Goal: Task Accomplishment & Management: Manage account settings

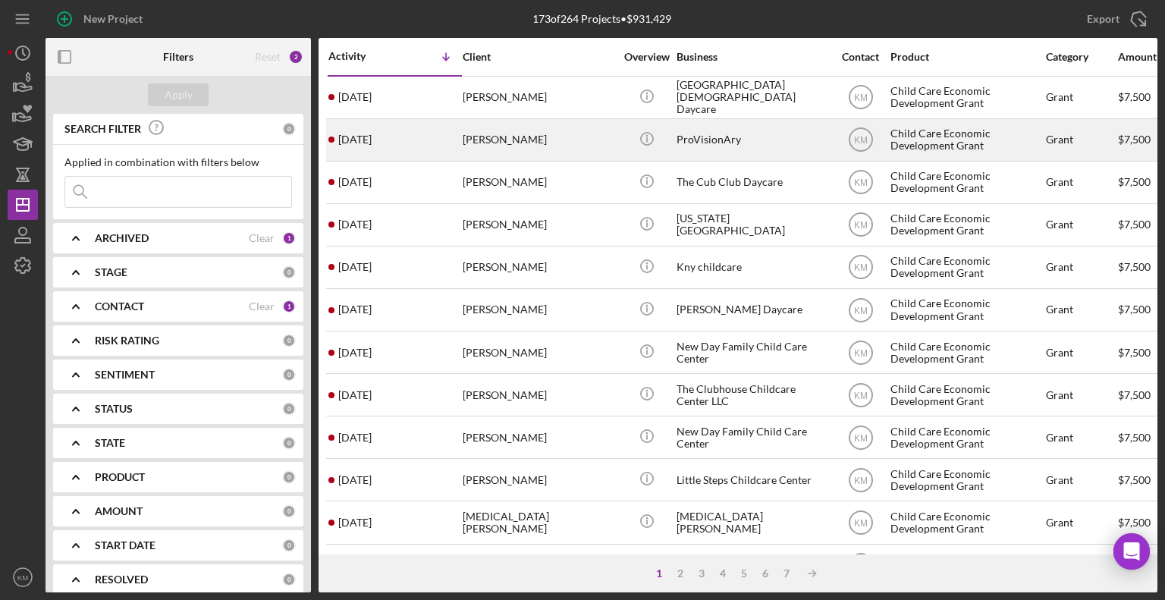
click at [486, 146] on div "[PERSON_NAME]" at bounding box center [539, 140] width 152 height 40
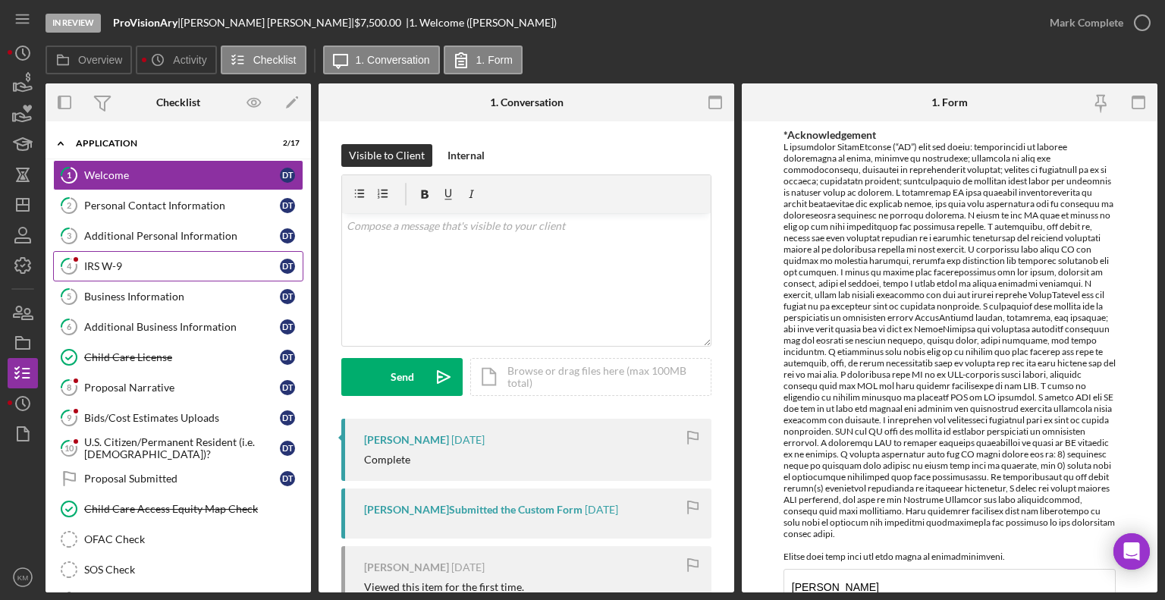
drag, startPoint x: 193, startPoint y: 269, endPoint x: 123, endPoint y: 260, distance: 70.4
click at [123, 260] on div "IRS W-9" at bounding box center [182, 266] width 196 height 12
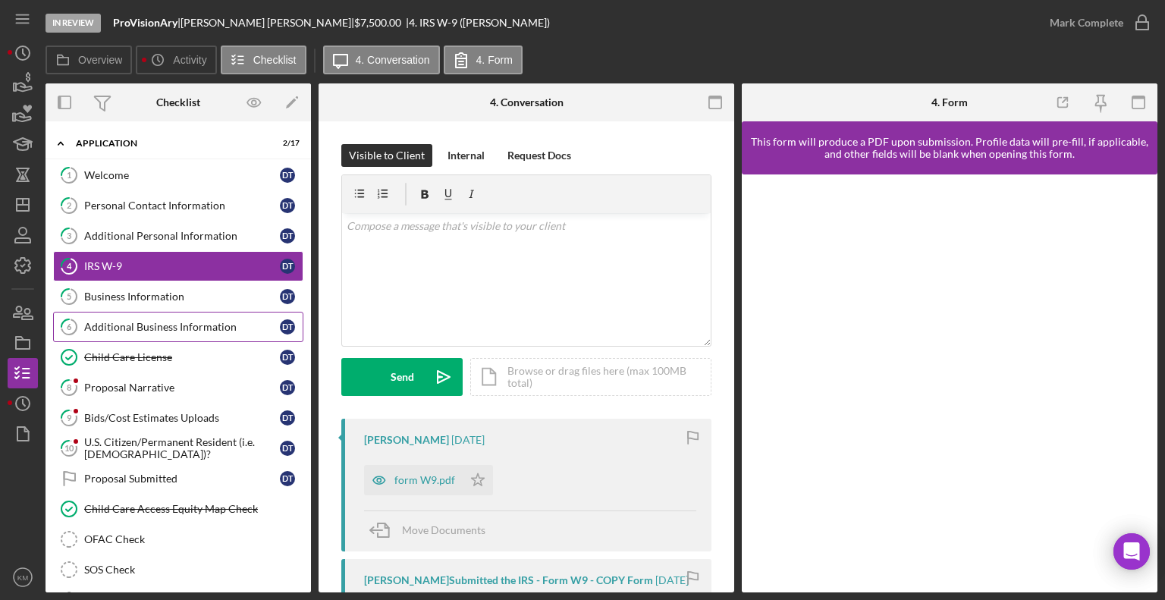
click at [145, 328] on div "Additional Business Information" at bounding box center [182, 327] width 196 height 12
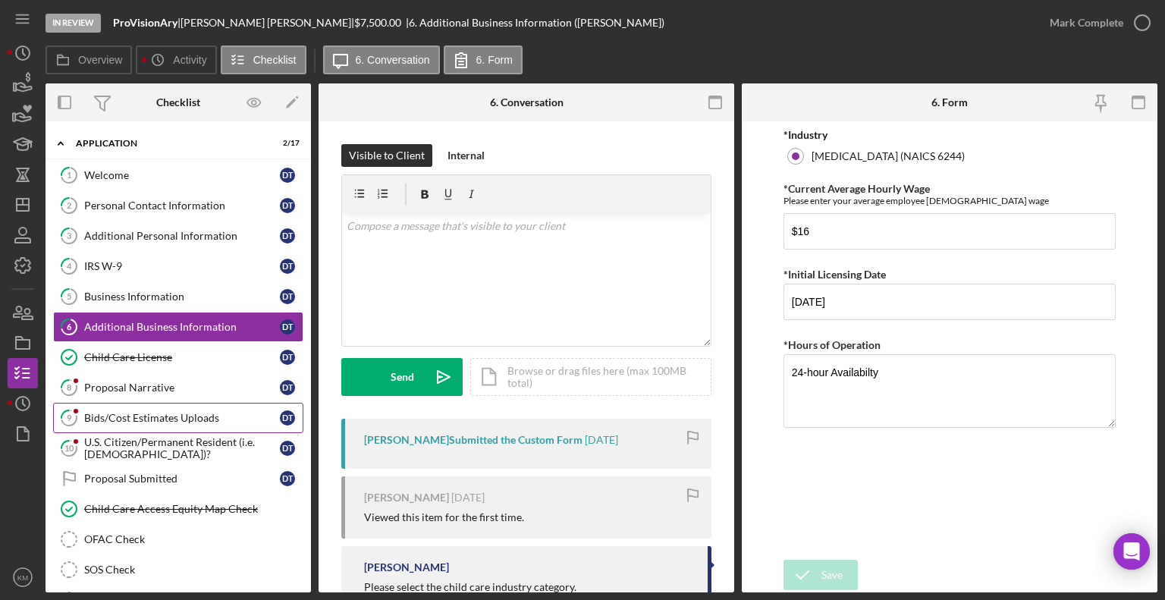
click at [146, 422] on link "9 Bids/Cost Estimates Uploads D T" at bounding box center [178, 418] width 250 height 30
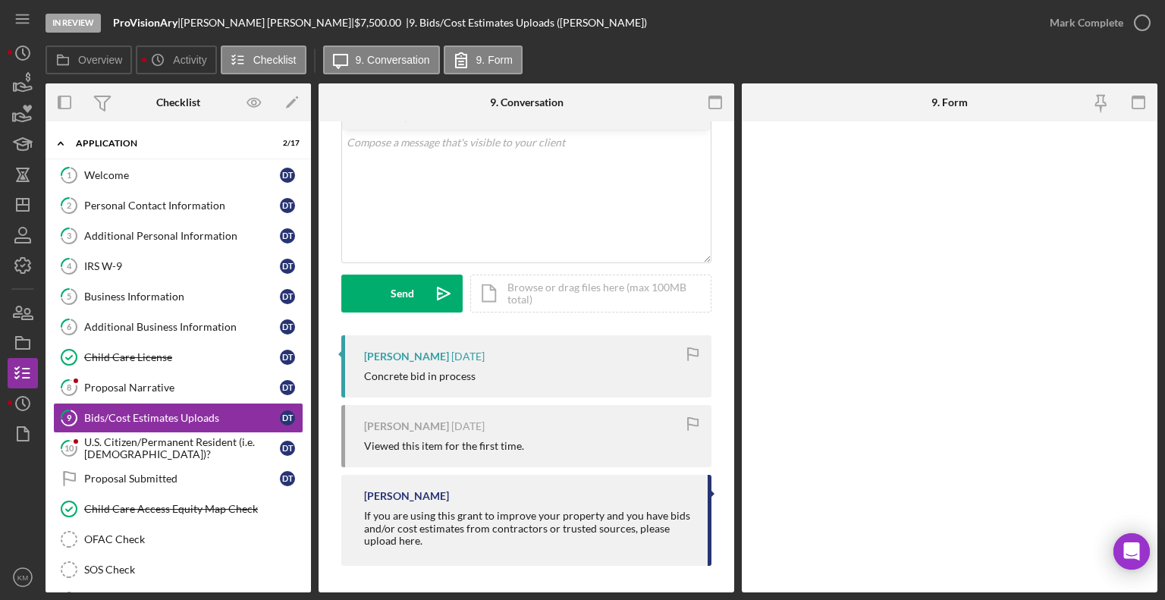
scroll to position [86, 0]
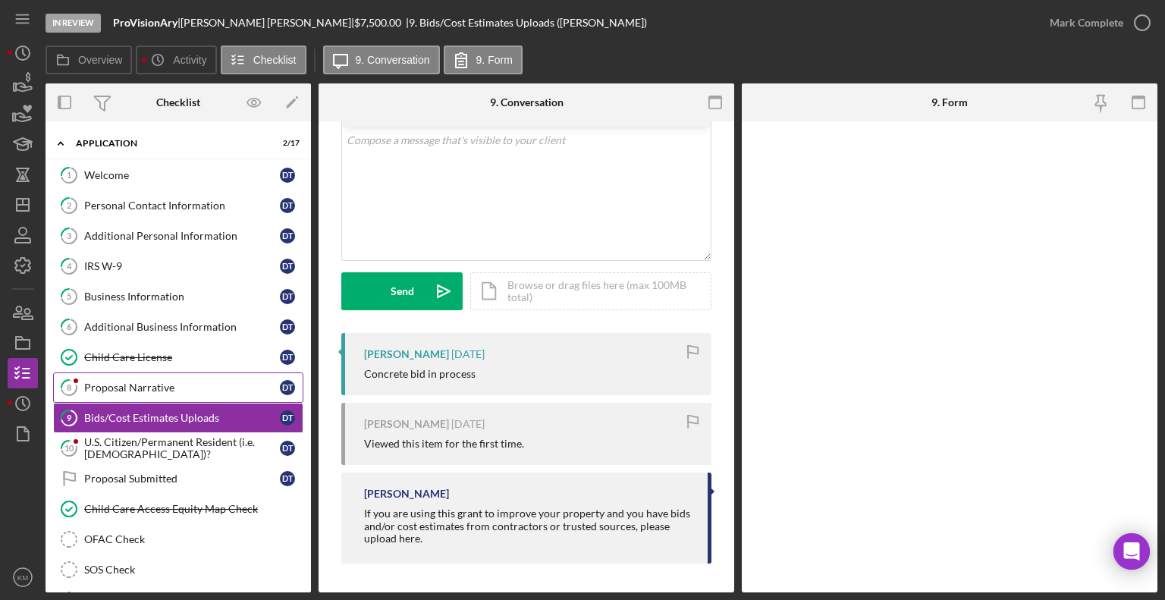
click at [178, 392] on link "8 Proposal Narrative D T" at bounding box center [178, 388] width 250 height 30
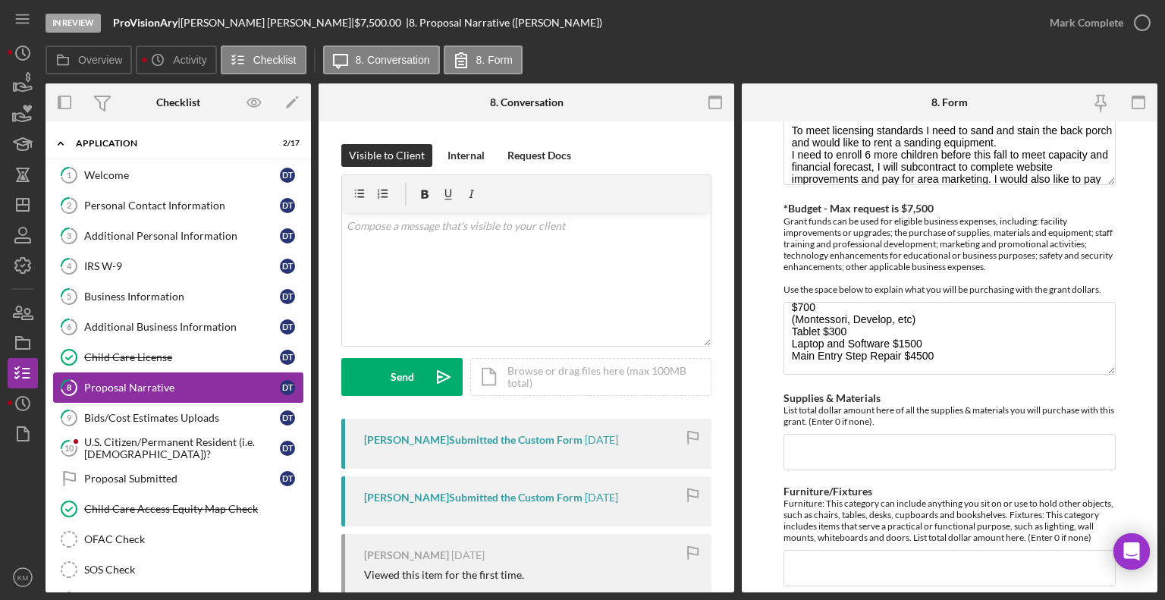
scroll to position [380, 0]
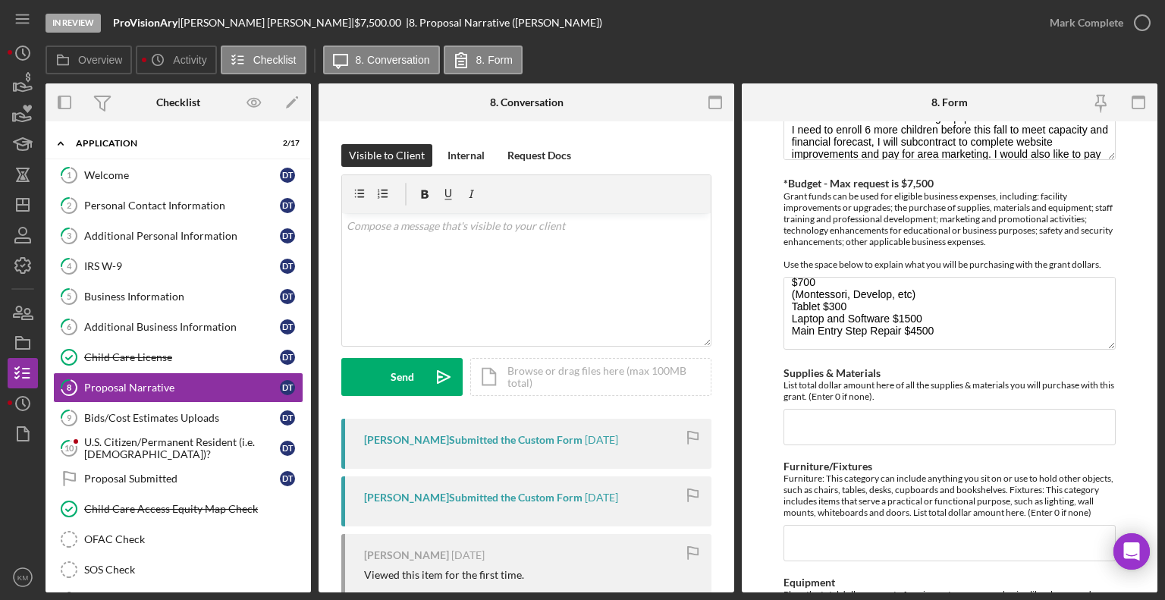
click at [643, 448] on div "[PERSON_NAME] Submitted the Custom Form [DATE]" at bounding box center [526, 444] width 370 height 50
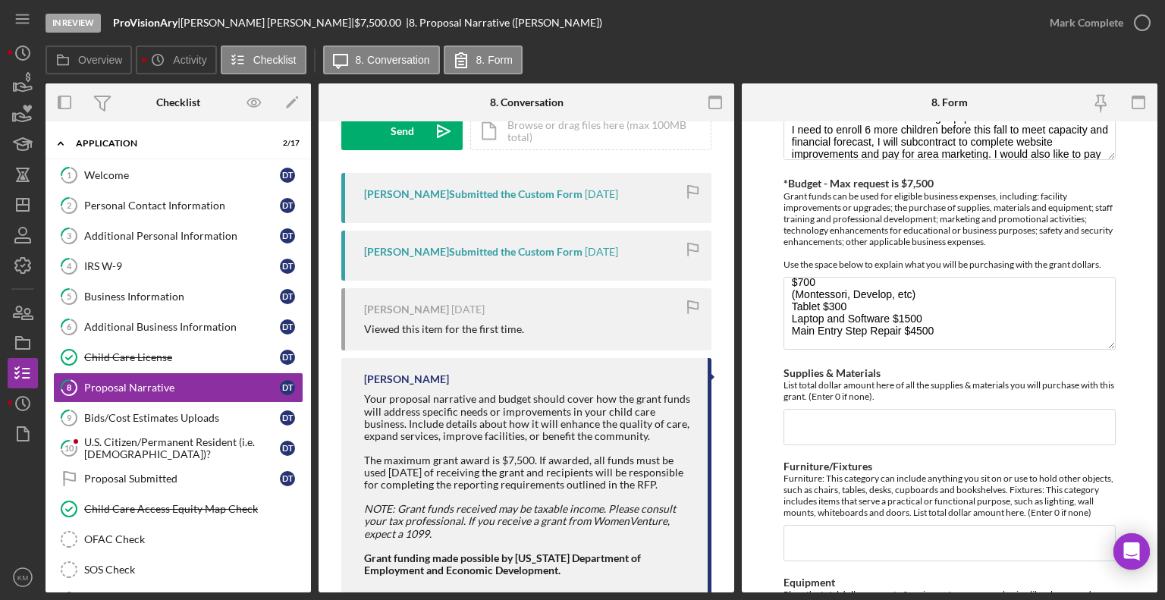
scroll to position [291, 0]
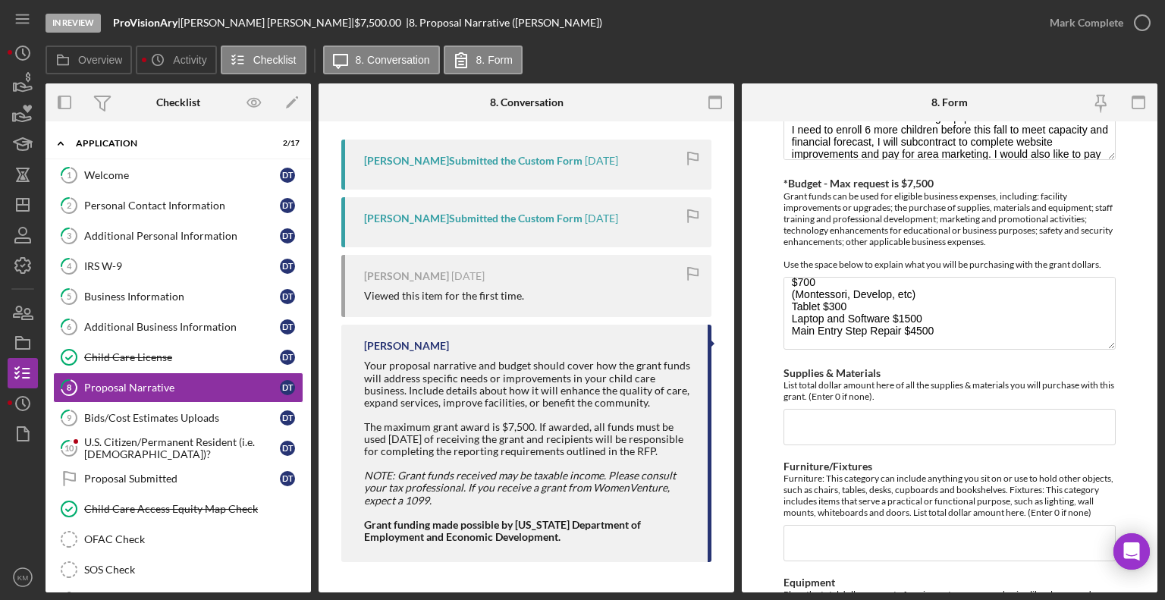
click at [499, 212] on div "[PERSON_NAME] Submitted the Custom Form" at bounding box center [473, 218] width 218 height 12
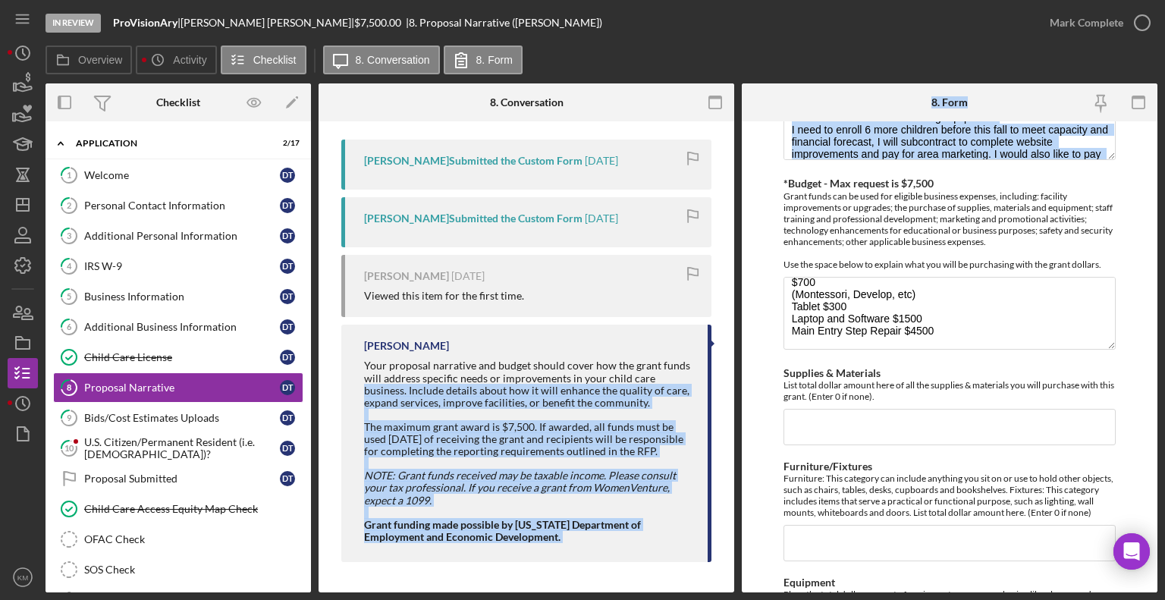
drag, startPoint x: 729, startPoint y: 369, endPoint x: 737, endPoint y: 241, distance: 128.5
click at [737, 241] on div "Overview Internal Workflow Stage In Review Icon/Dropdown Arrow Archive (can una…" at bounding box center [602, 337] width 1112 height 509
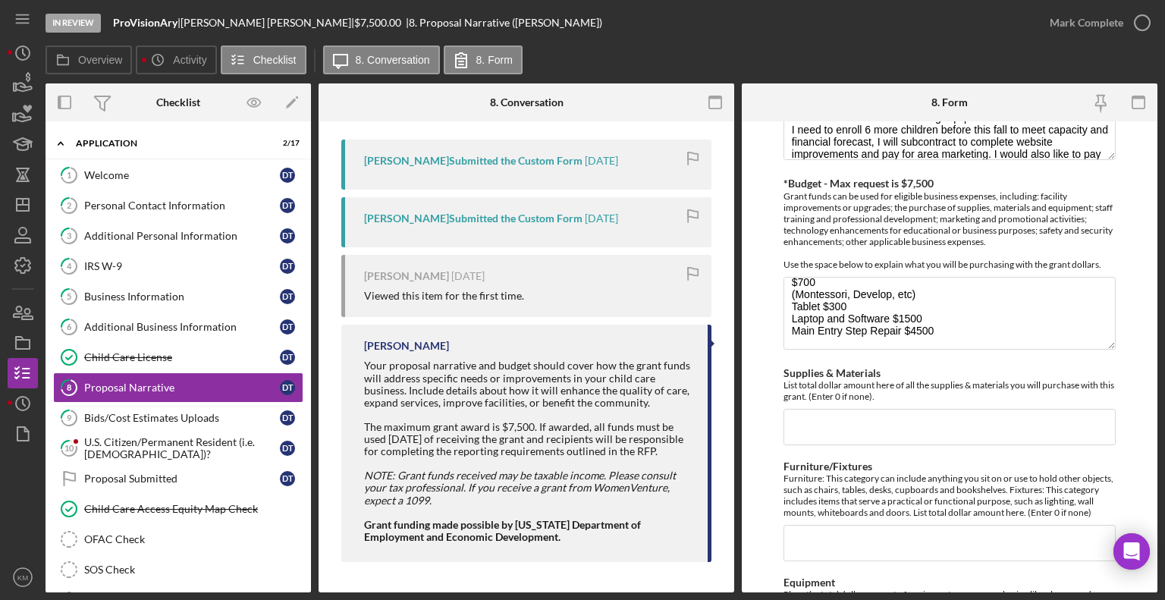
click at [596, 212] on time "[DATE]" at bounding box center [601, 218] width 33 height 12
click at [482, 212] on div "[PERSON_NAME] Submitted the Custom Form" at bounding box center [473, 218] width 218 height 12
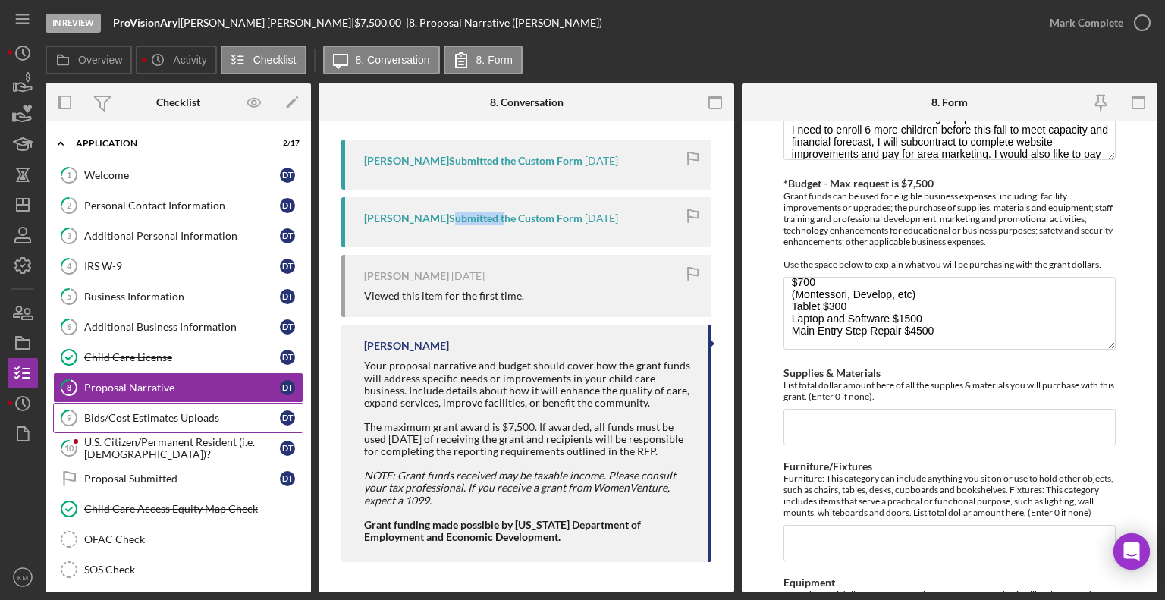
click at [117, 413] on div "Bids/Cost Estimates Uploads" at bounding box center [182, 418] width 196 height 12
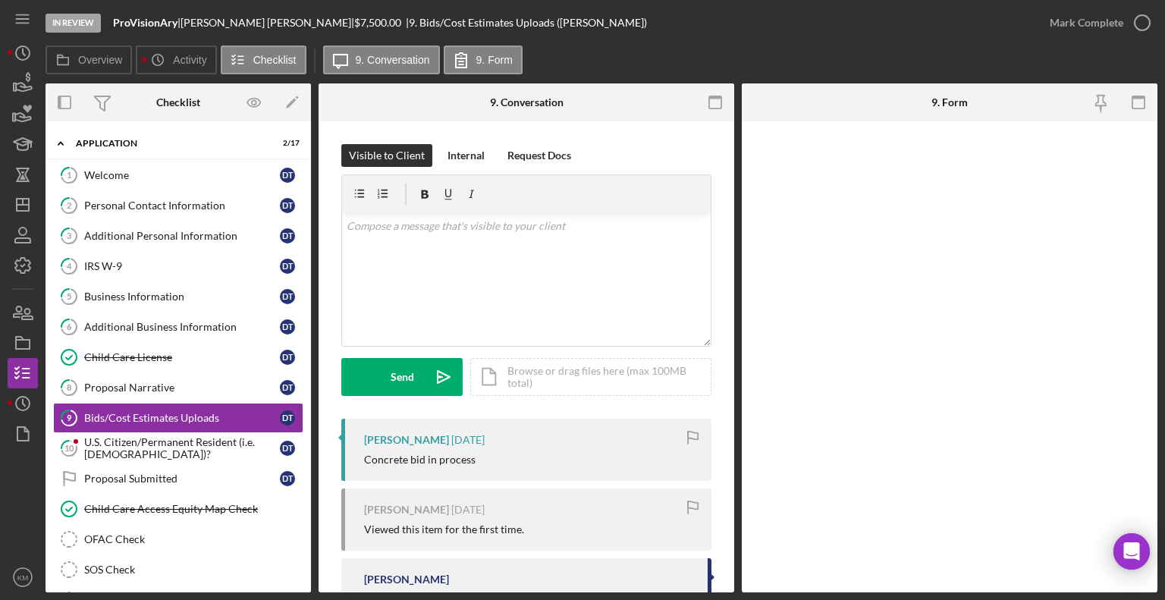
drag, startPoint x: 734, startPoint y: 421, endPoint x: 733, endPoint y: 543, distance: 122.2
click at [733, 543] on div "Overview Internal Workflow Stage In Review Icon/Dropdown Arrow Archive (can una…" at bounding box center [602, 337] width 1112 height 509
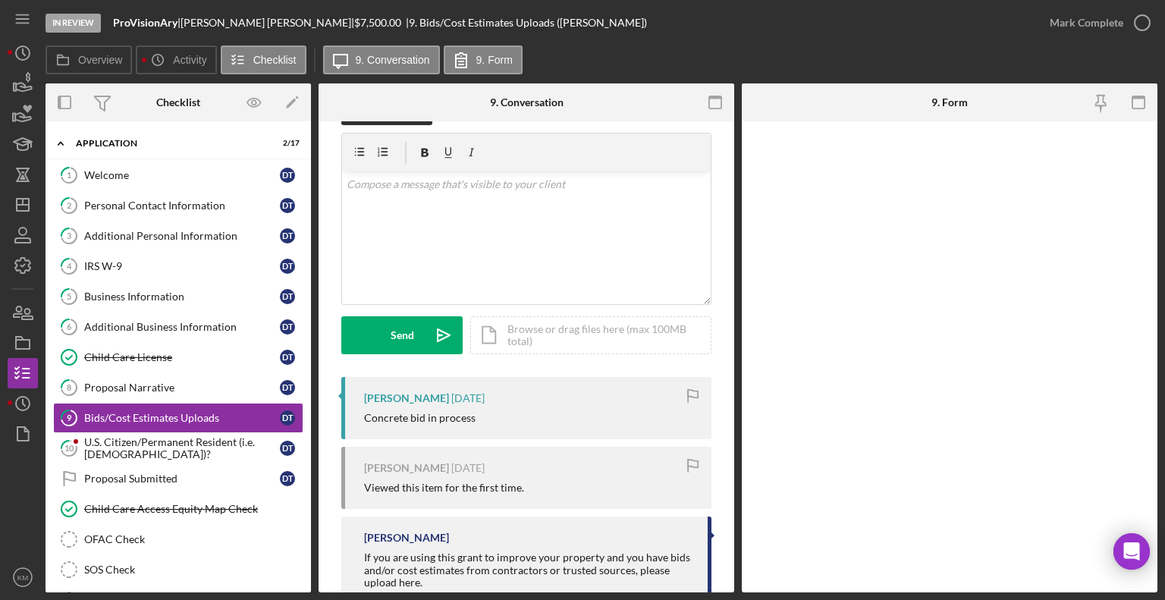
scroll to position [86, 0]
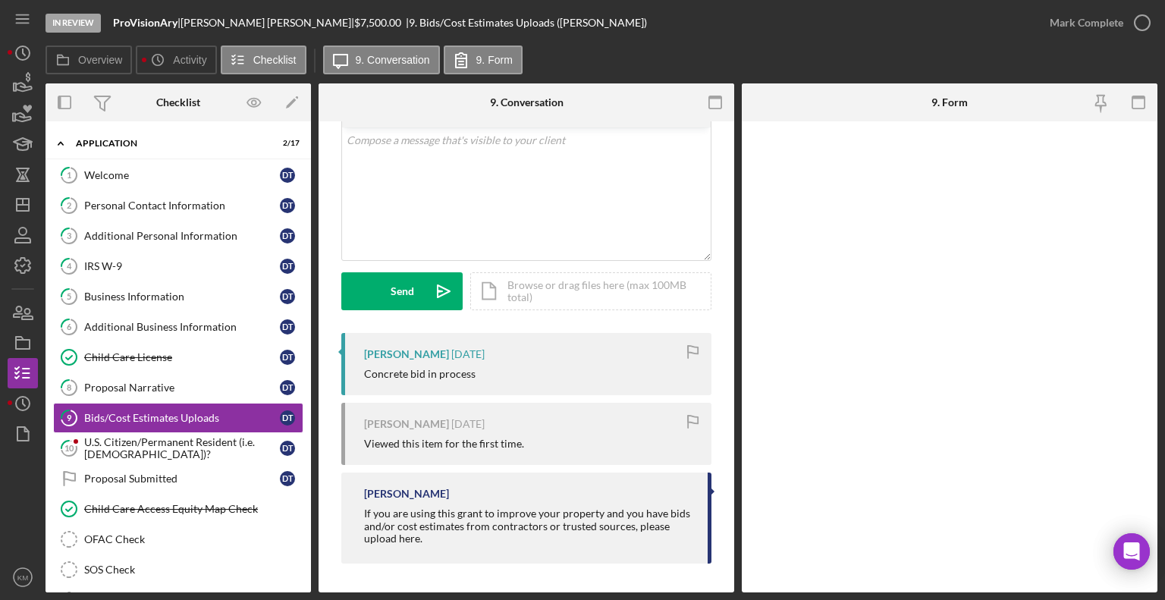
drag, startPoint x: 729, startPoint y: 543, endPoint x: 731, endPoint y: 604, distance: 60.7
click at [731, 599] on html "In Review ProVisionAry | [PERSON_NAME] | $7,500.00 | 9. Bids/Cost Estimates Upl…" at bounding box center [582, 300] width 1165 height 600
click at [180, 448] on div "U.S. Citizen/Permanent Resident (i.e. [DEMOGRAPHIC_DATA])?" at bounding box center [182, 448] width 196 height 24
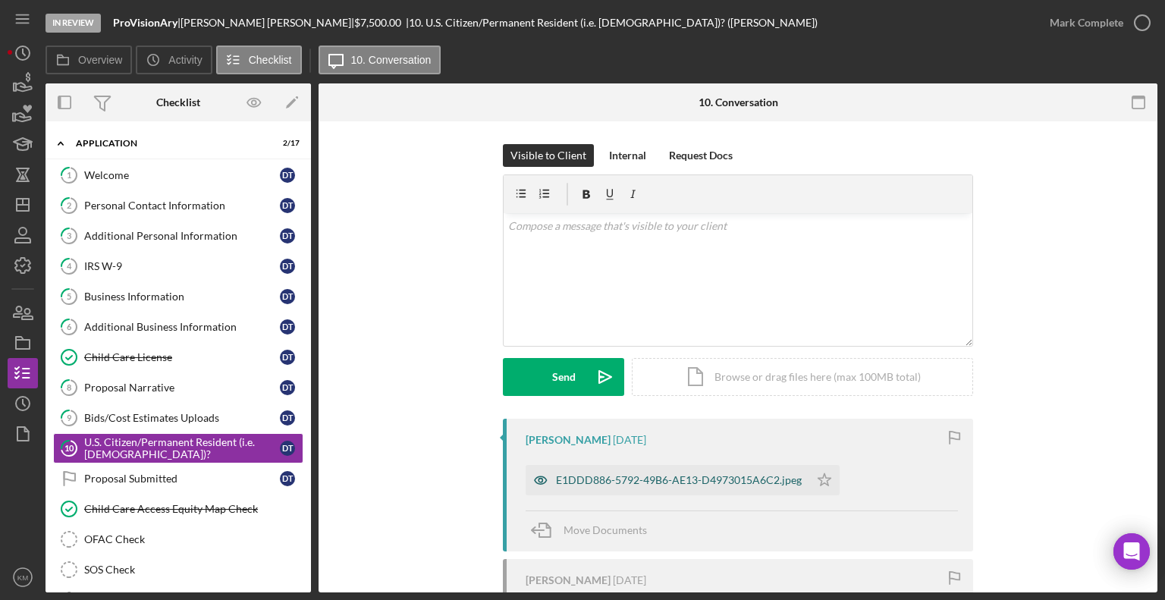
click at [730, 485] on div "E1DDD886-5792-49B6-AE13-D4973015A6C2.jpeg" at bounding box center [679, 480] width 246 height 12
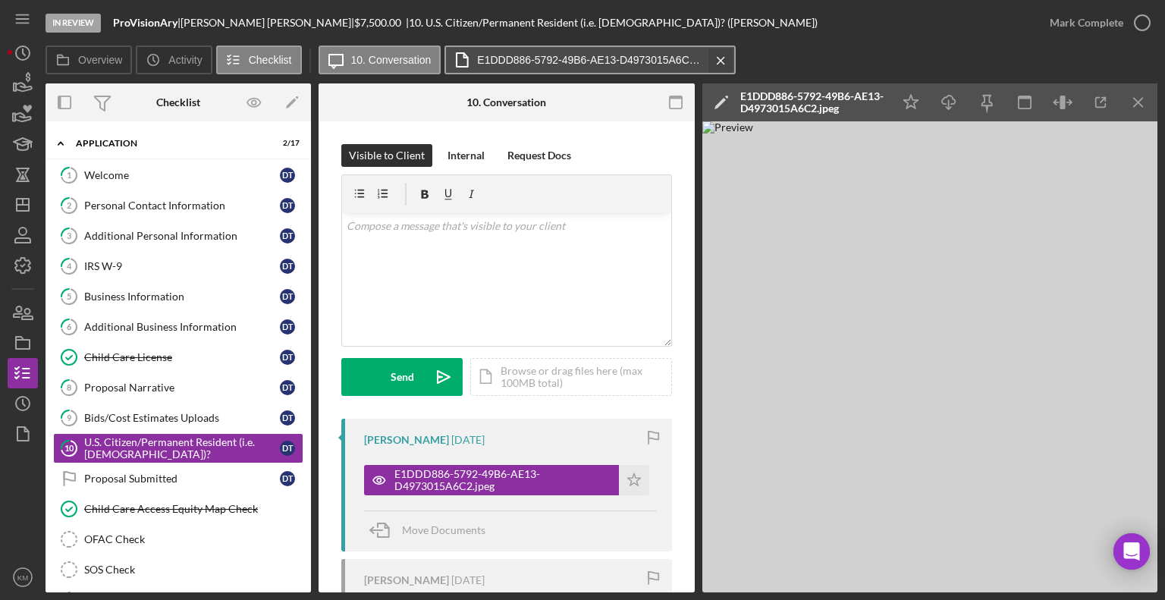
click at [713, 66] on icon "Icon/Menu Close" at bounding box center [721, 61] width 27 height 38
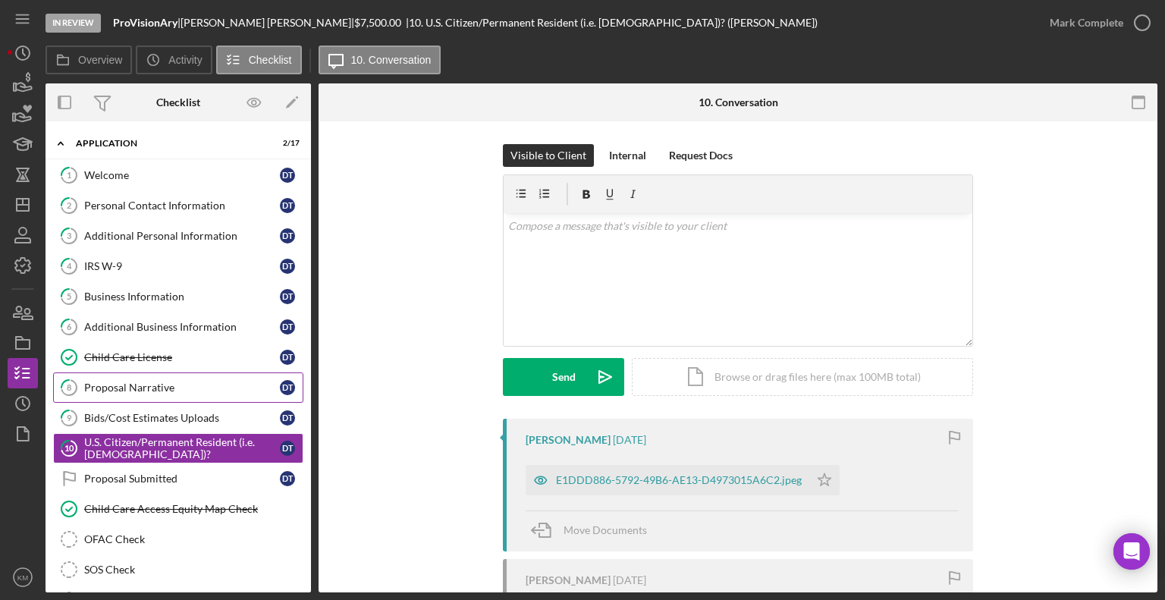
click at [218, 388] on div "Proposal Narrative" at bounding box center [182, 388] width 196 height 12
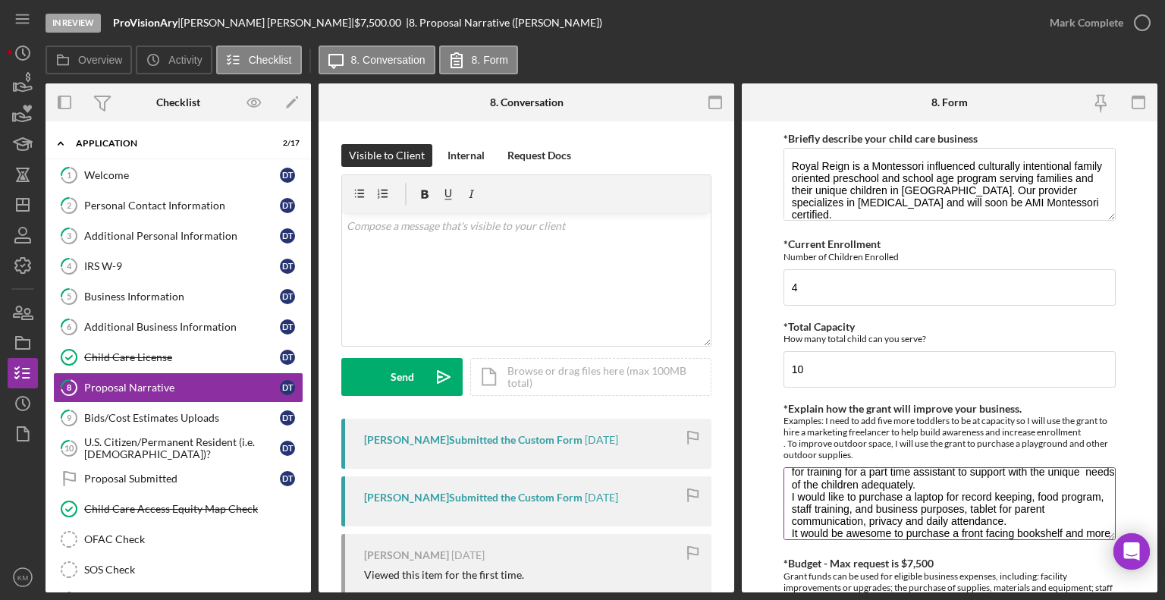
scroll to position [134, 0]
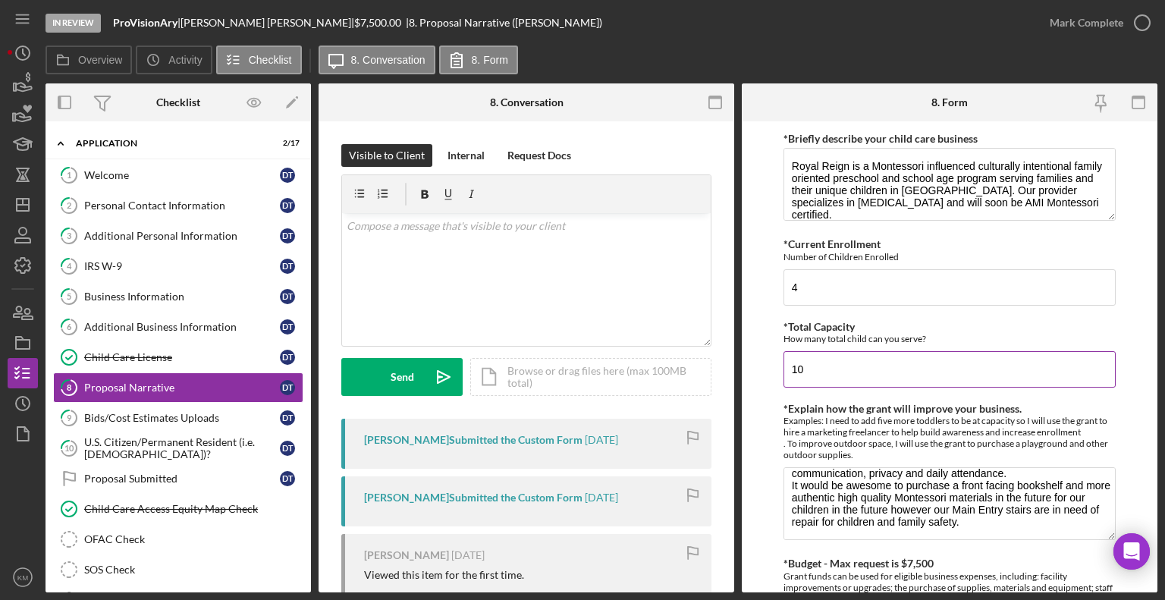
click at [1052, 352] on input "10" at bounding box center [950, 369] width 332 height 36
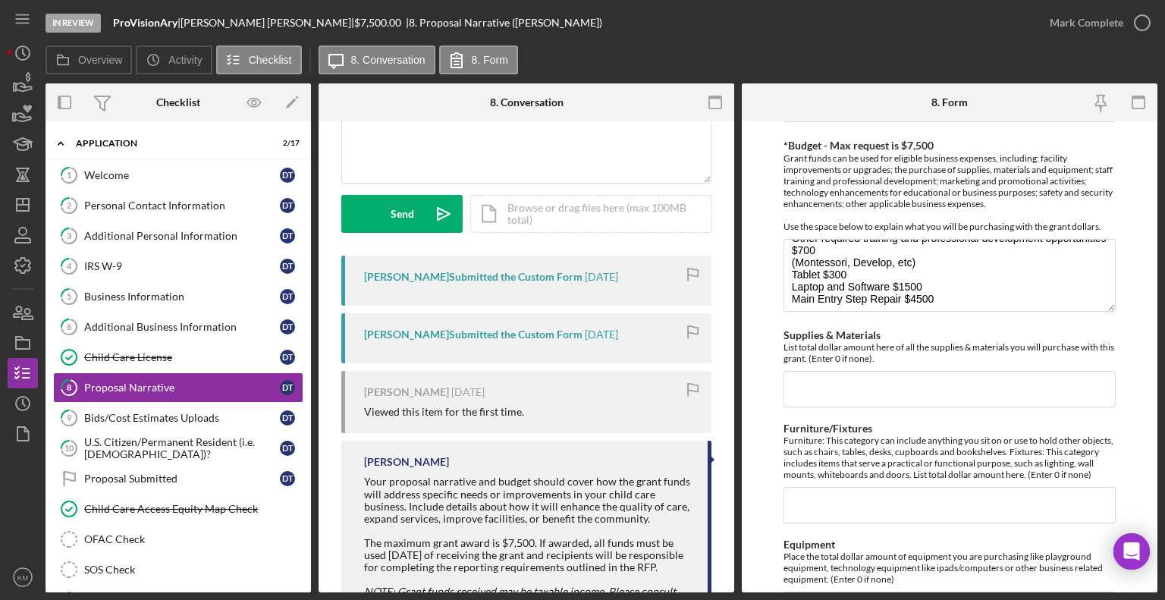
scroll to position [42, 0]
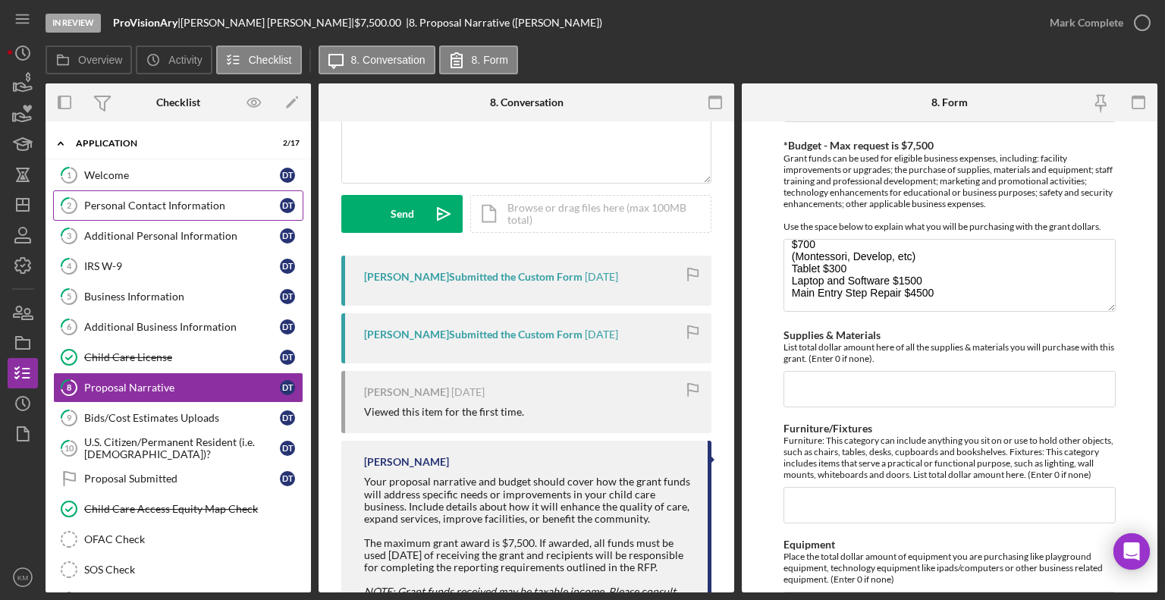
click at [121, 203] on div "Personal Contact Information" at bounding box center [182, 206] width 196 height 12
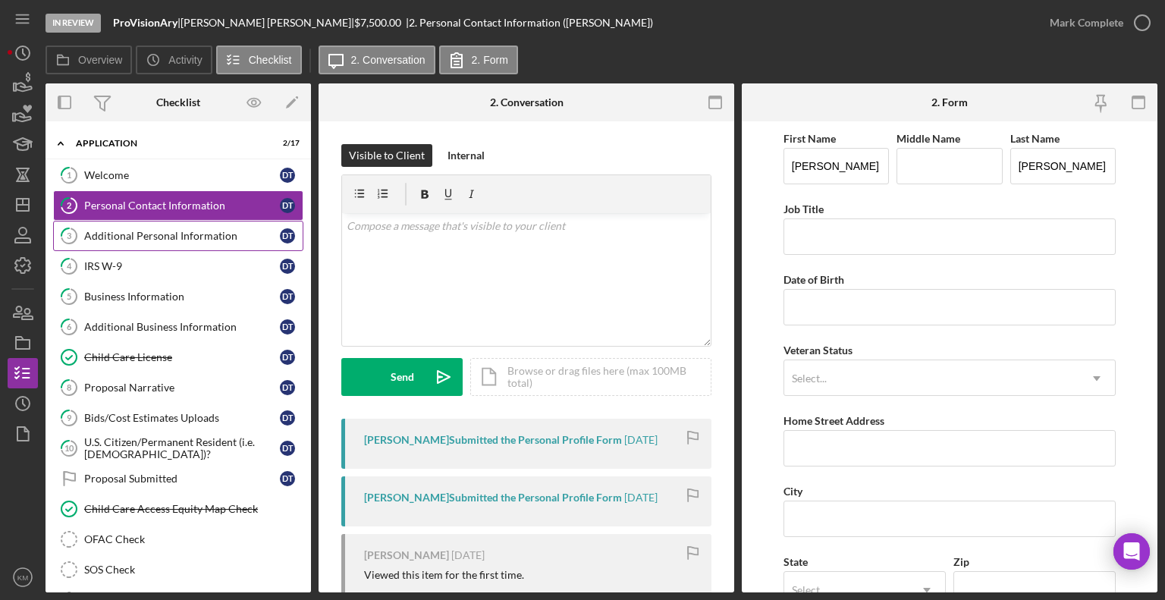
click at [124, 230] on div "Additional Personal Information" at bounding box center [182, 236] width 196 height 12
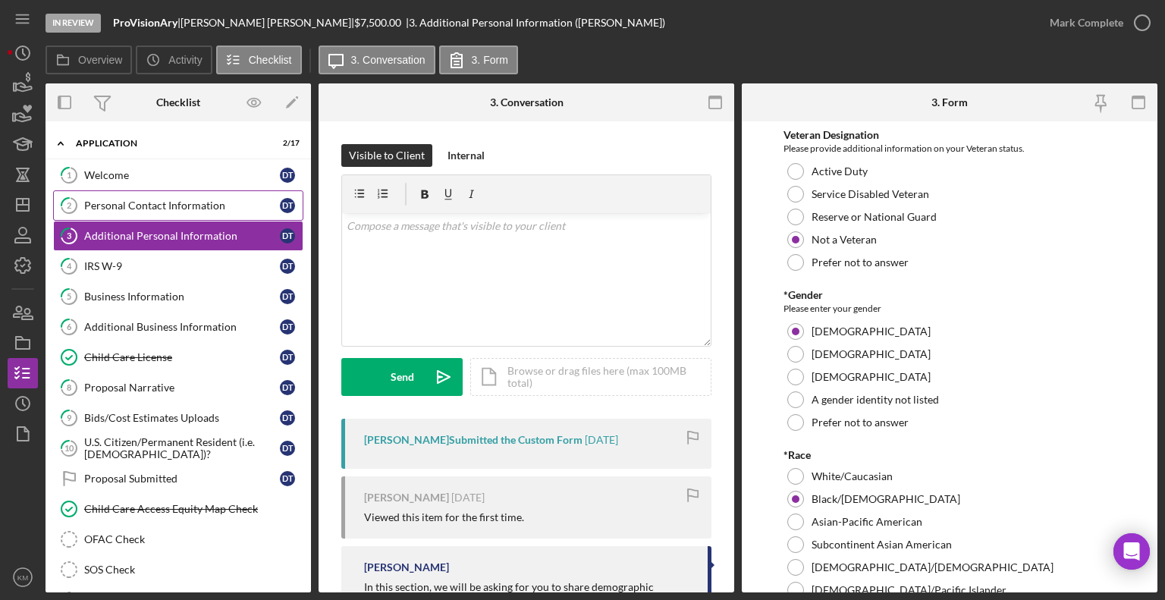
click at [131, 211] on div "Personal Contact Information" at bounding box center [182, 206] width 196 height 12
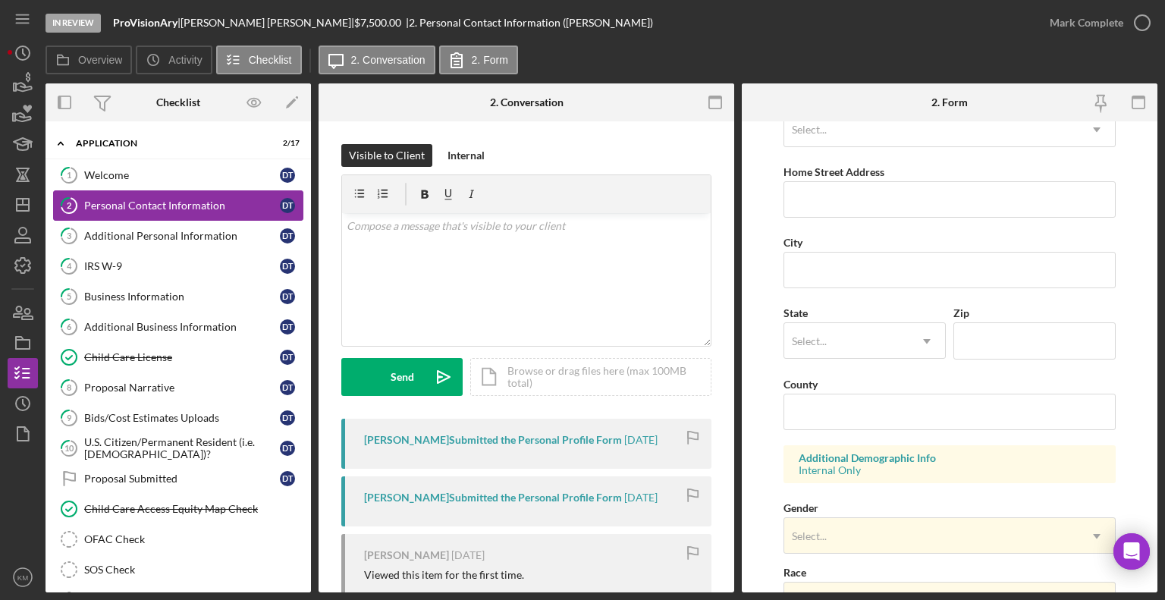
scroll to position [227, 0]
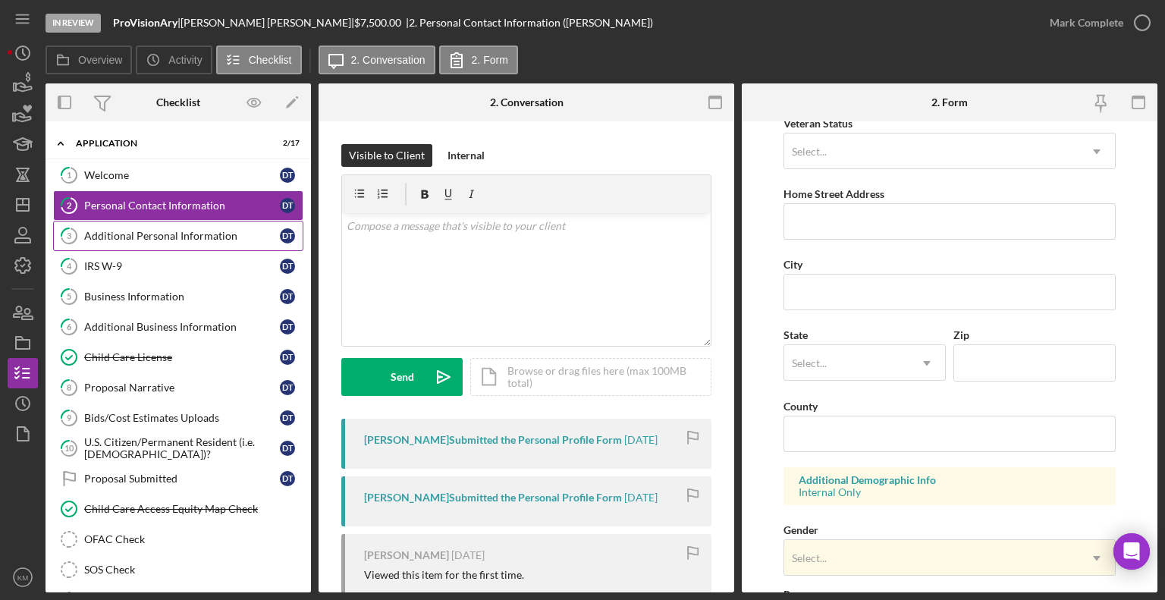
click at [108, 231] on div "Additional Personal Information" at bounding box center [182, 236] width 196 height 12
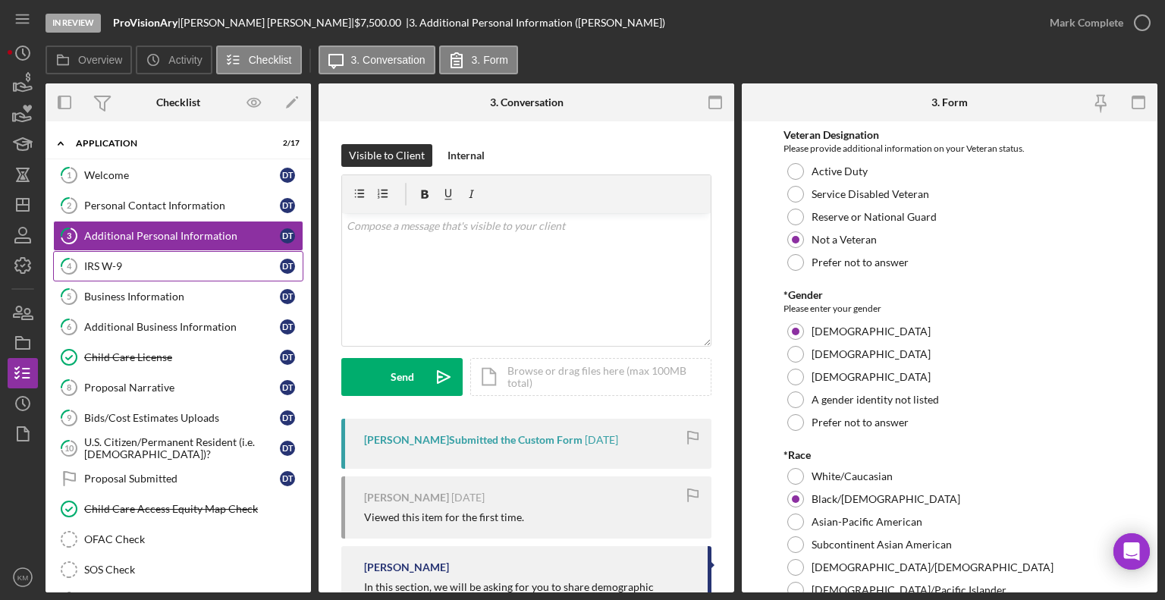
click at [110, 261] on div "IRS W-9" at bounding box center [182, 266] width 196 height 12
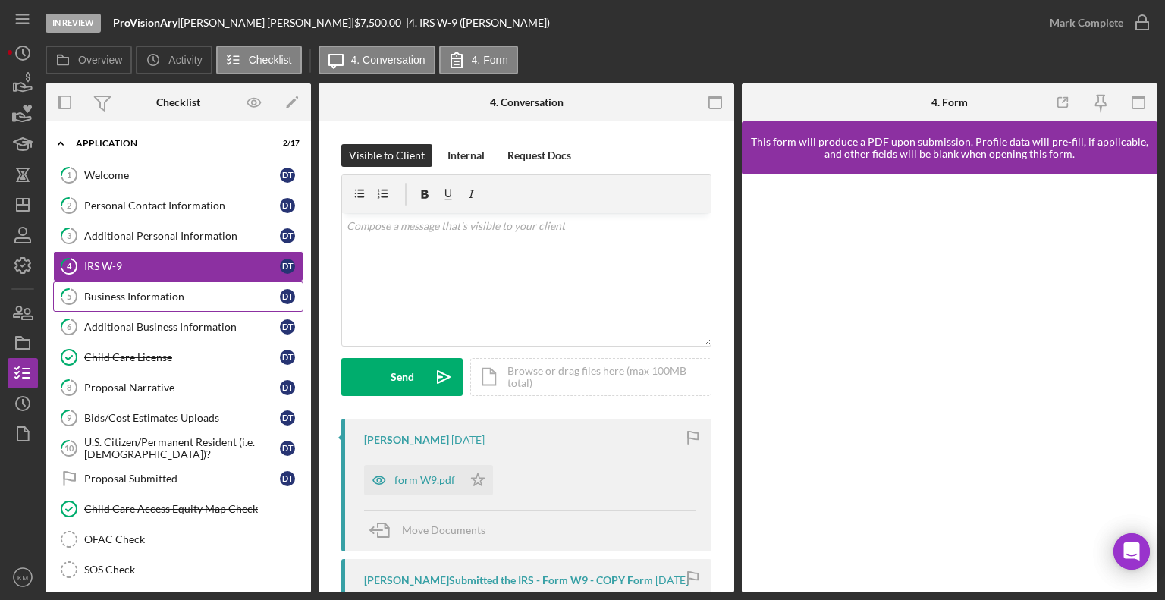
click at [120, 294] on div "Business Information" at bounding box center [182, 297] width 196 height 12
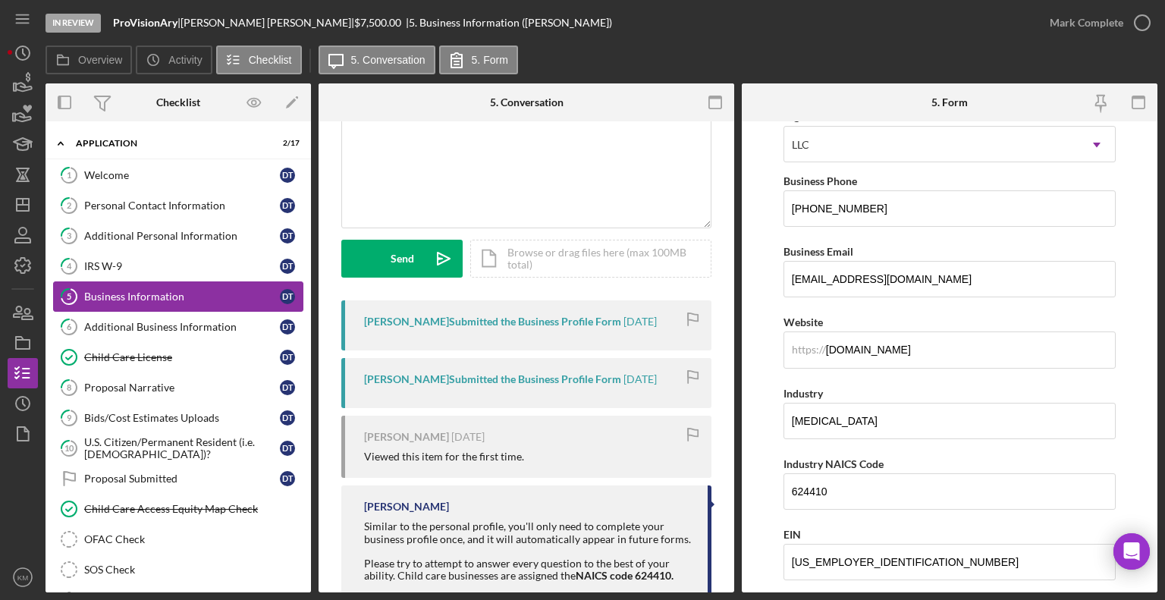
scroll to position [124, 0]
